Goal: Check status: Check status

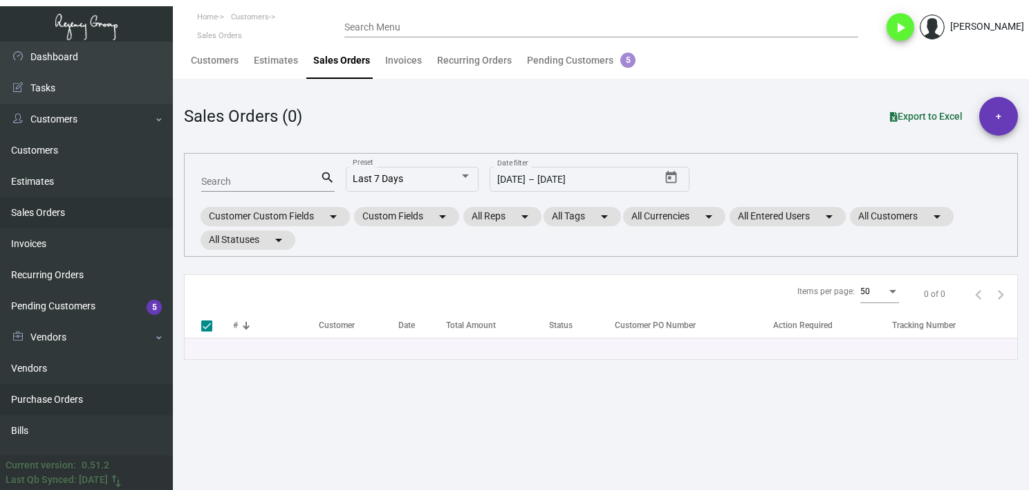
click at [109, 389] on link "Purchase Orders" at bounding box center [86, 399] width 173 height 31
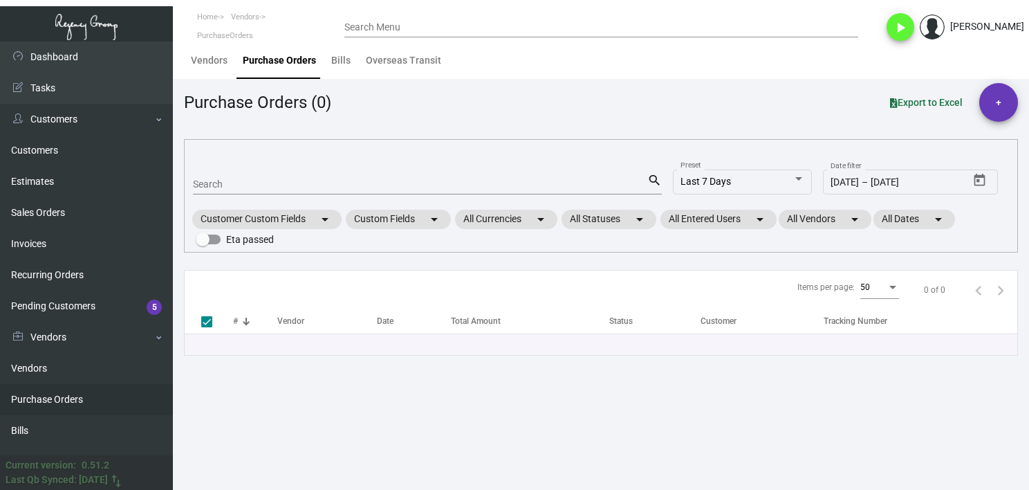
click at [268, 169] on mat-form-field "Search search" at bounding box center [427, 183] width 469 height 43
click at [267, 175] on div "Search" at bounding box center [420, 183] width 454 height 21
paste input "108107"
type input "108107"
click at [266, 183] on div "108107 Search" at bounding box center [420, 183] width 454 height 21
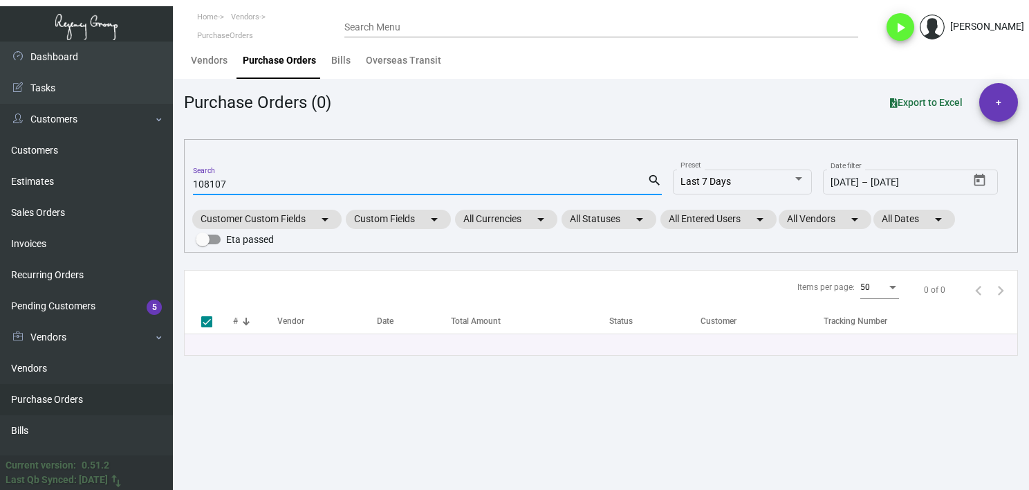
click at [266, 183] on input "108107" at bounding box center [420, 184] width 454 height 11
checkbox input "false"
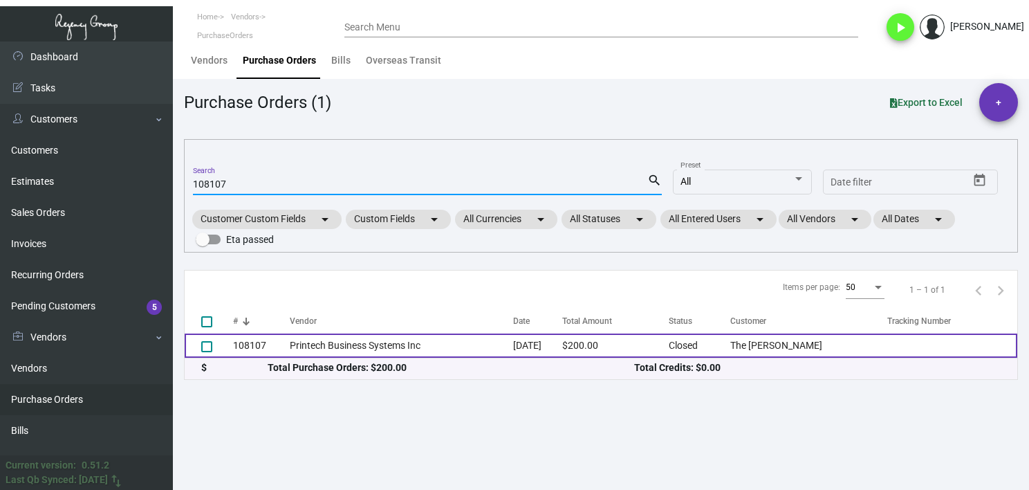
click at [297, 342] on td "Printech Business Systems Inc" at bounding box center [401, 345] width 223 height 24
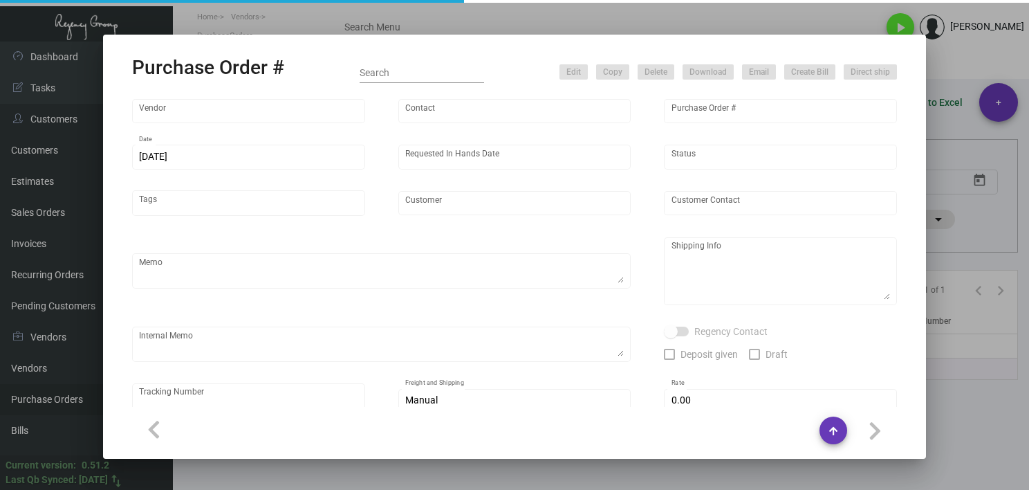
type input "Printech Business Systems Inc"
type input "[PERSON_NAME]"
type input "108107"
type input "[DATE]"
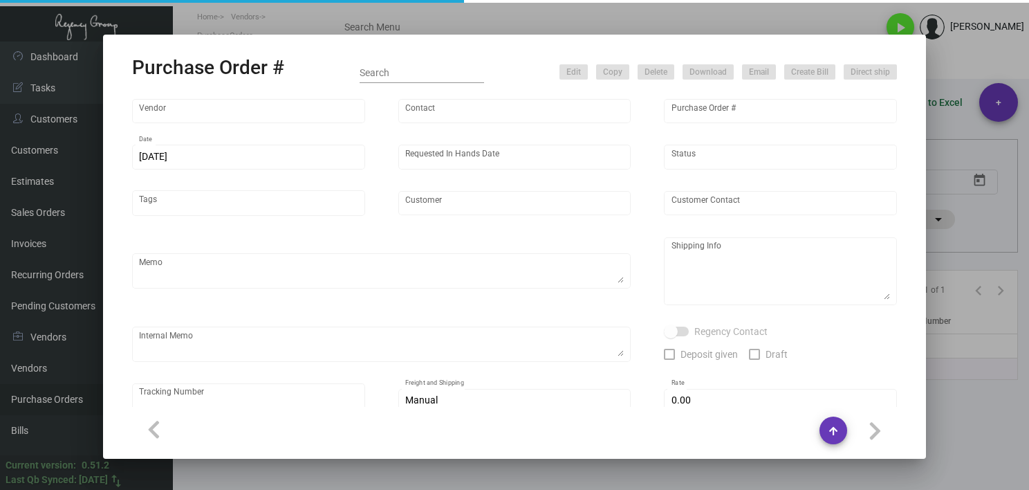
type input "The [PERSON_NAME]"
type input "[PERSON_NAME]"
type textarea "“PLEASE SEND PDF PROOFS TO OUR ART TEAM; [EMAIL_ADDRESS][DOMAIN_NAME] WITH ME I…"
type textarea "The [PERSON_NAME] - [PERSON_NAME] [STREET_ADDRESS][US_STATE]"
type textarea "Label provided to vendor to ship to hotel. UPS Ground Cost $11.30"
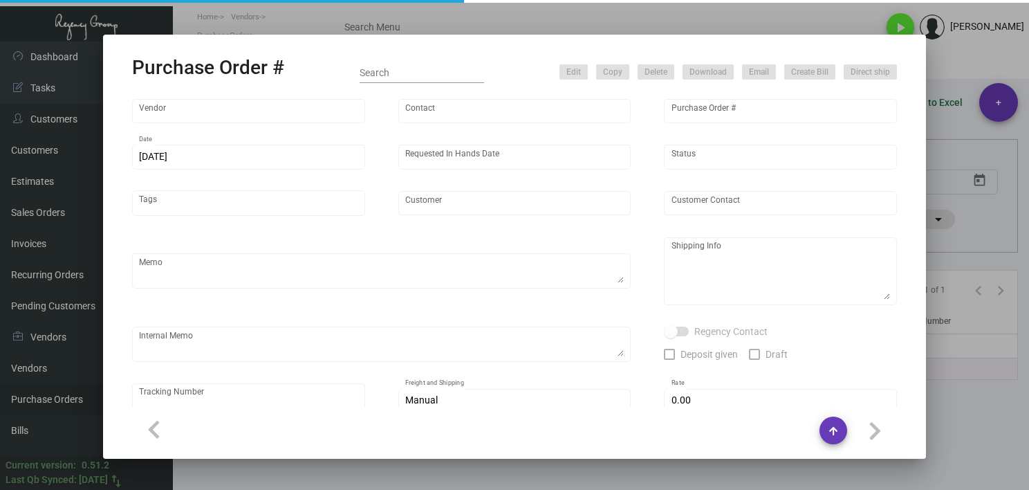
type input "$ 0.00"
type input "United States Dollar $"
